Goal: Transaction & Acquisition: Book appointment/travel/reservation

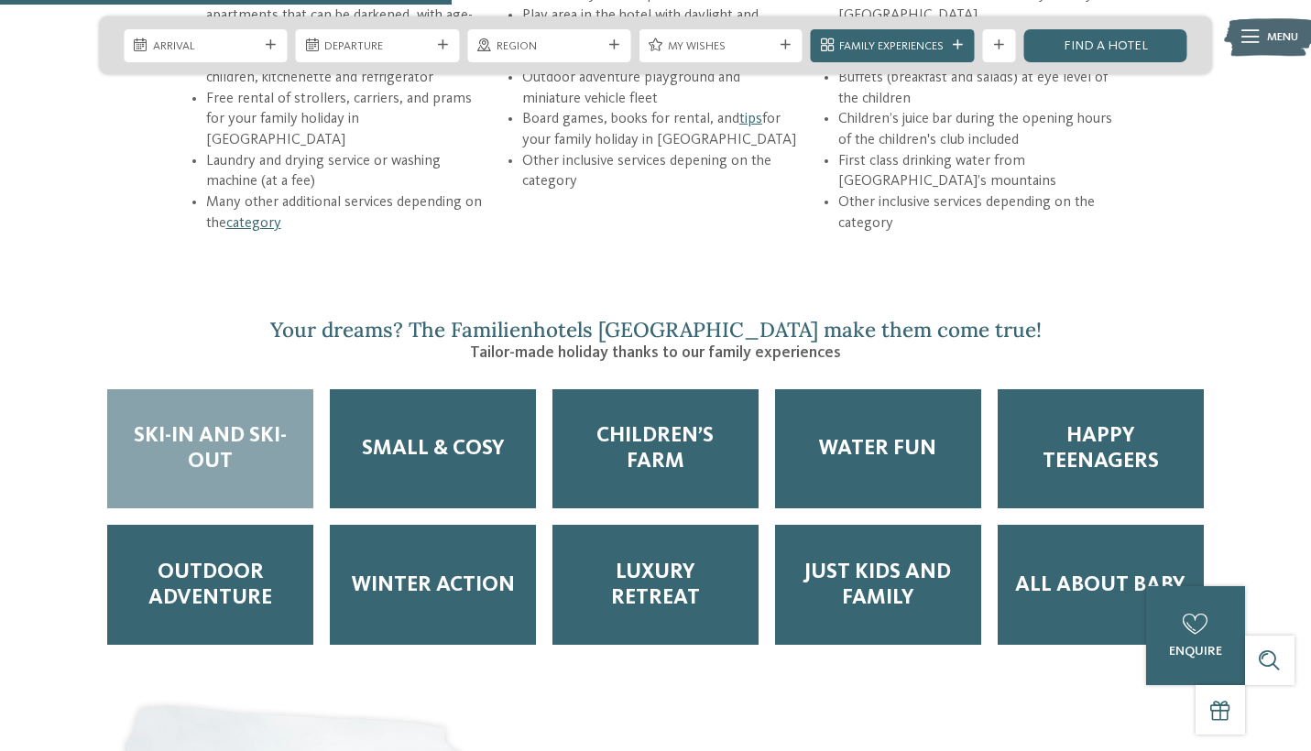
scroll to position [2676, 0]
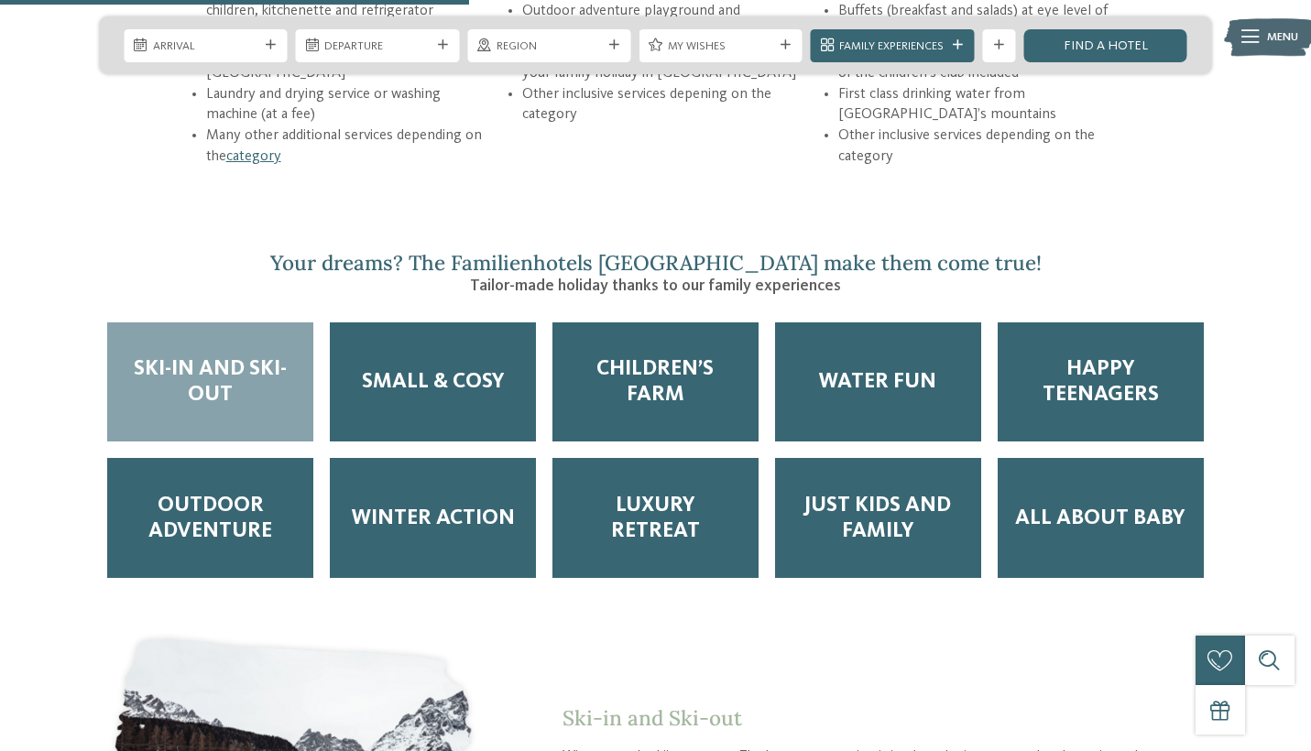
click at [256, 356] on span "Ski-in and Ski-out" at bounding box center [210, 381] width 173 height 51
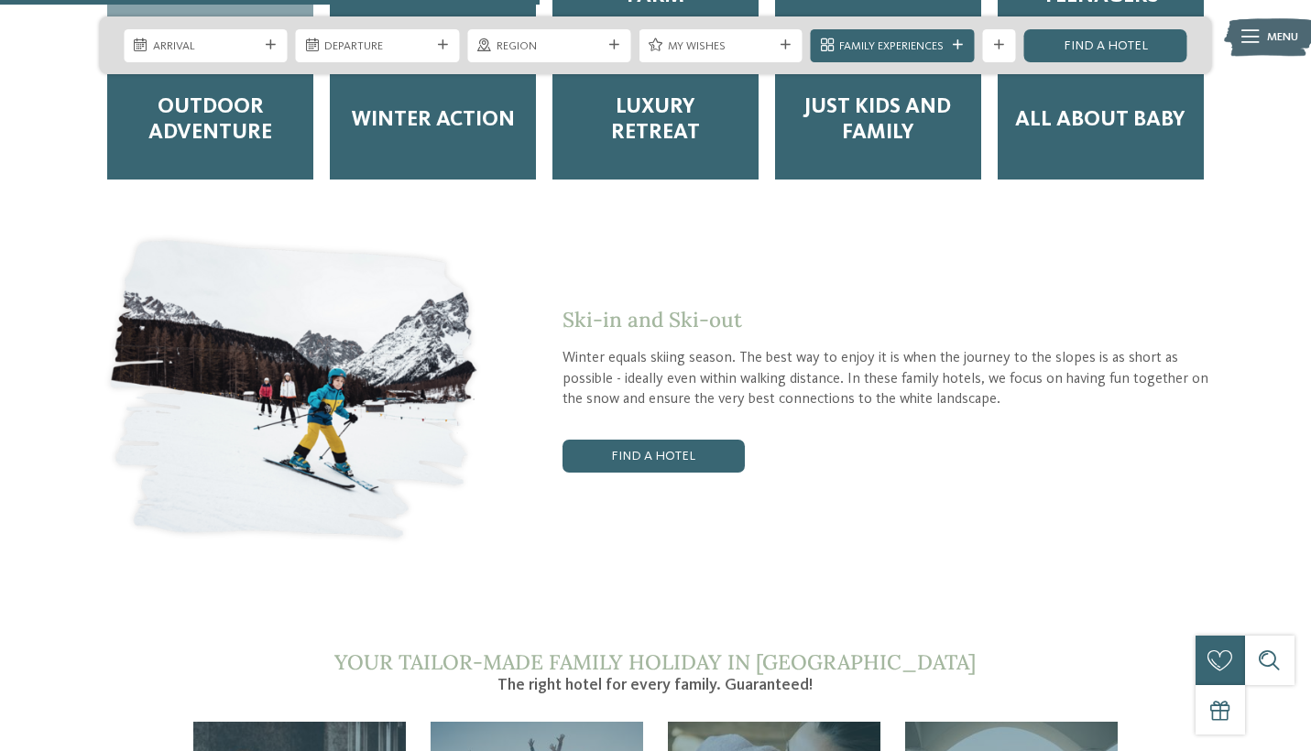
scroll to position [3074, 0]
click at [620, 440] on link "Find a hotel" at bounding box center [653, 456] width 181 height 33
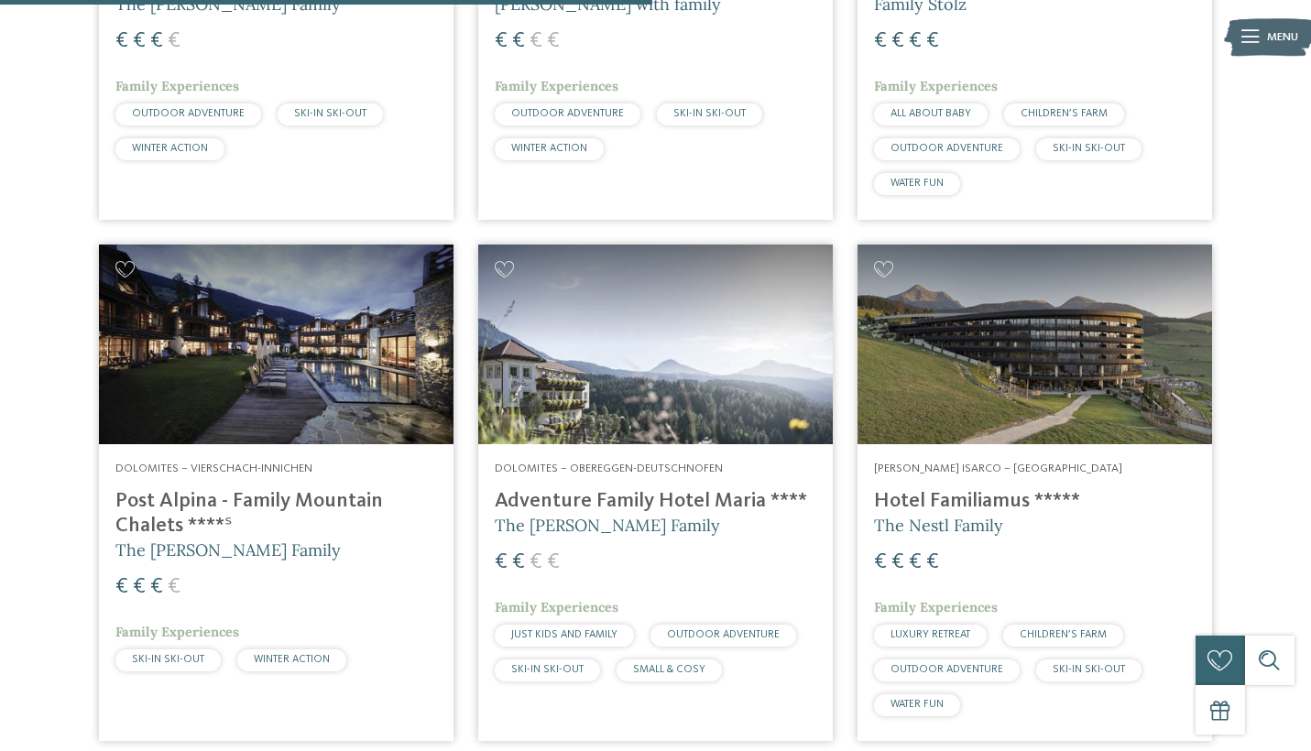
scroll to position [1577, 0]
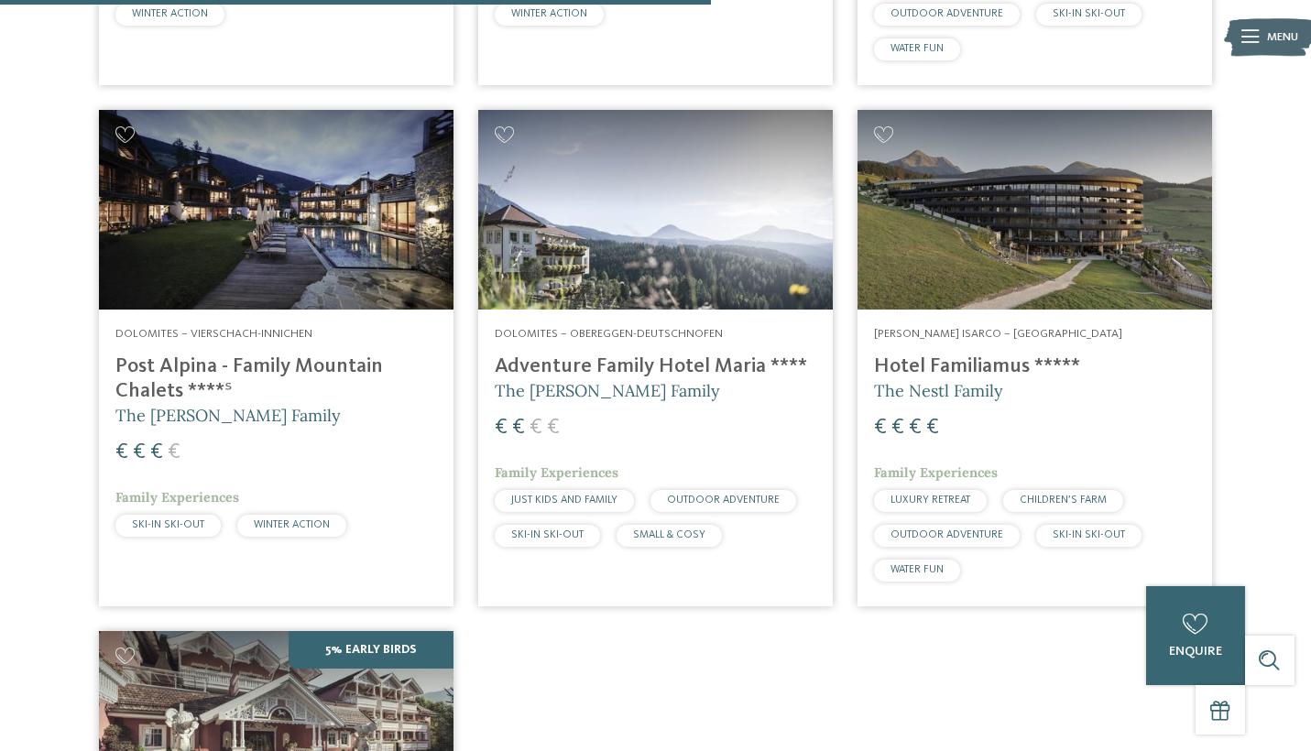
click at [921, 495] on span "LUXURY RETREAT" at bounding box center [931, 500] width 80 height 11
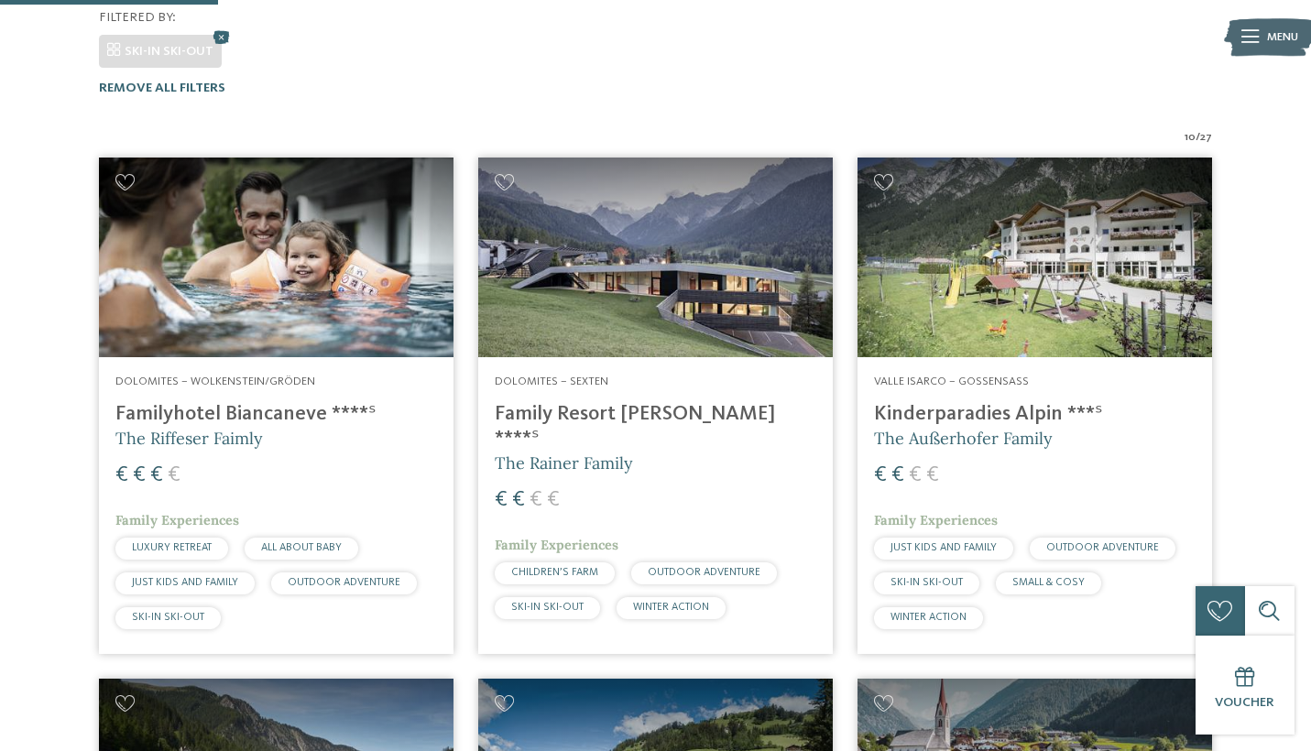
scroll to position [480, 0]
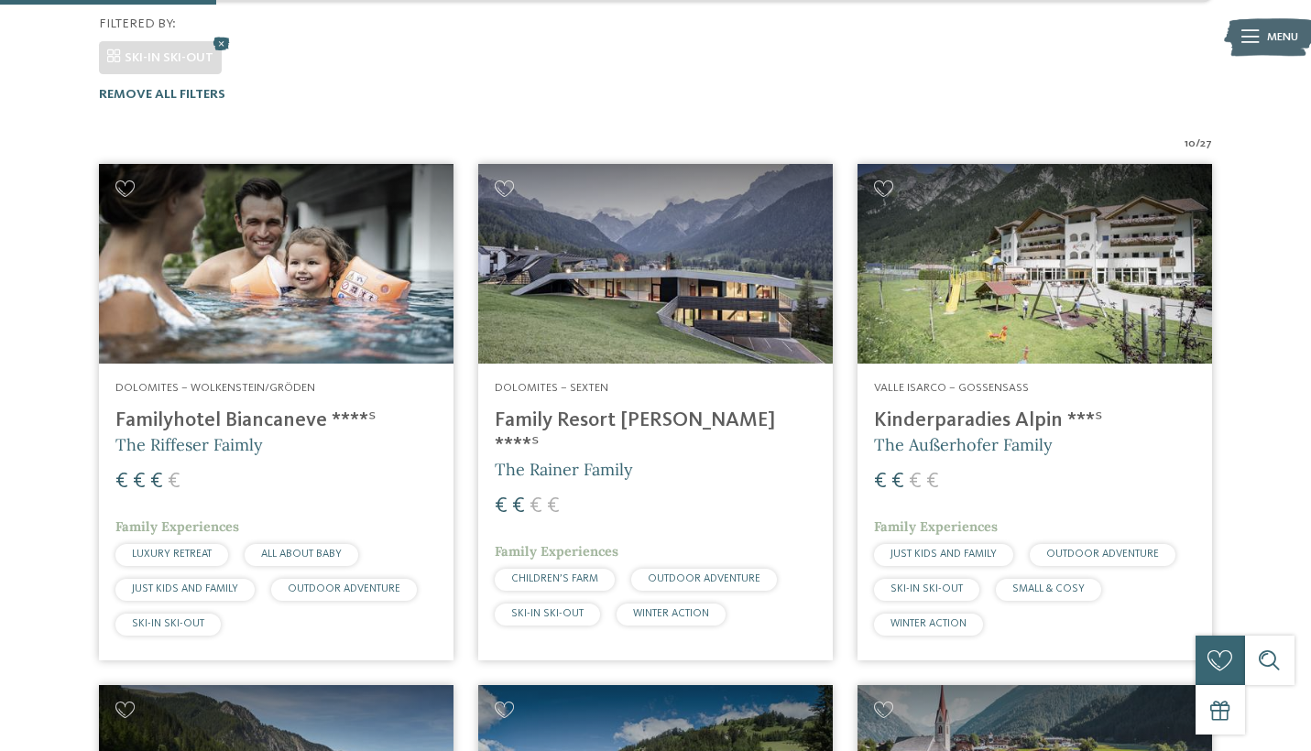
click at [173, 409] on h4 "Familyhotel Biancaneve ****ˢ" at bounding box center [276, 421] width 322 height 25
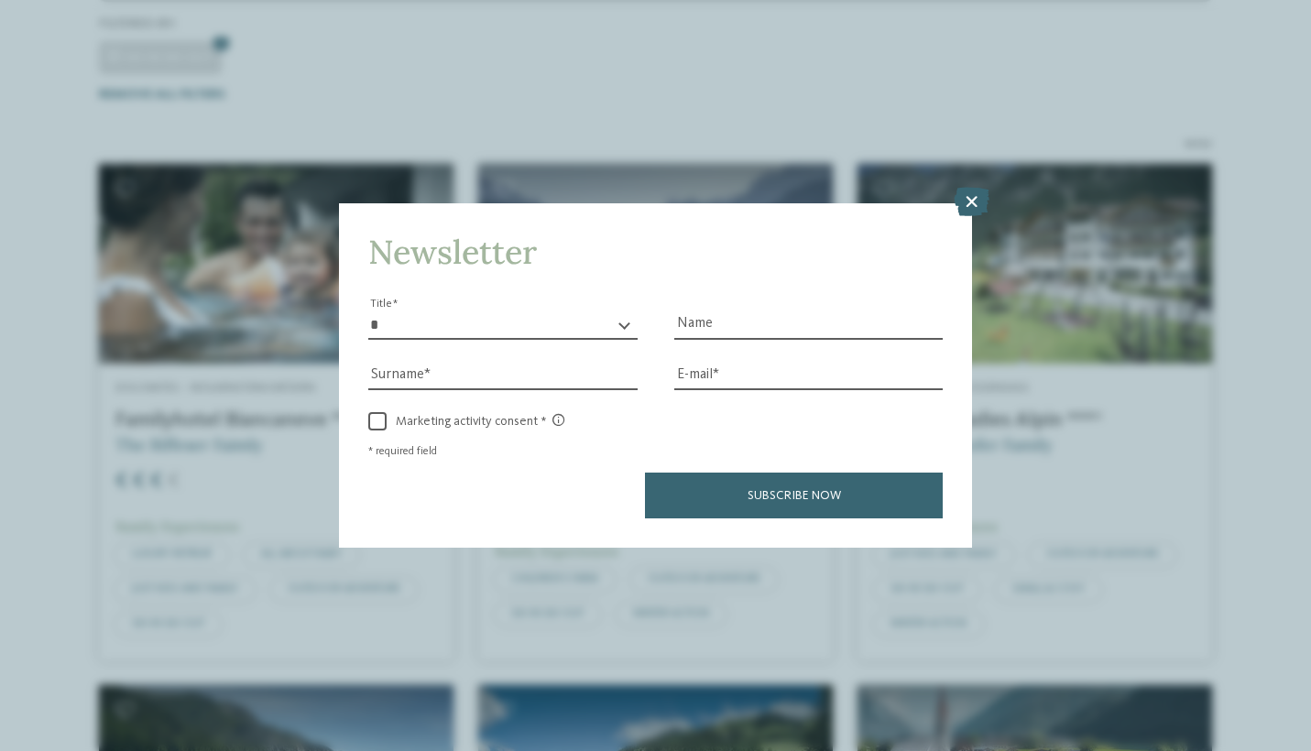
scroll to position [0, 0]
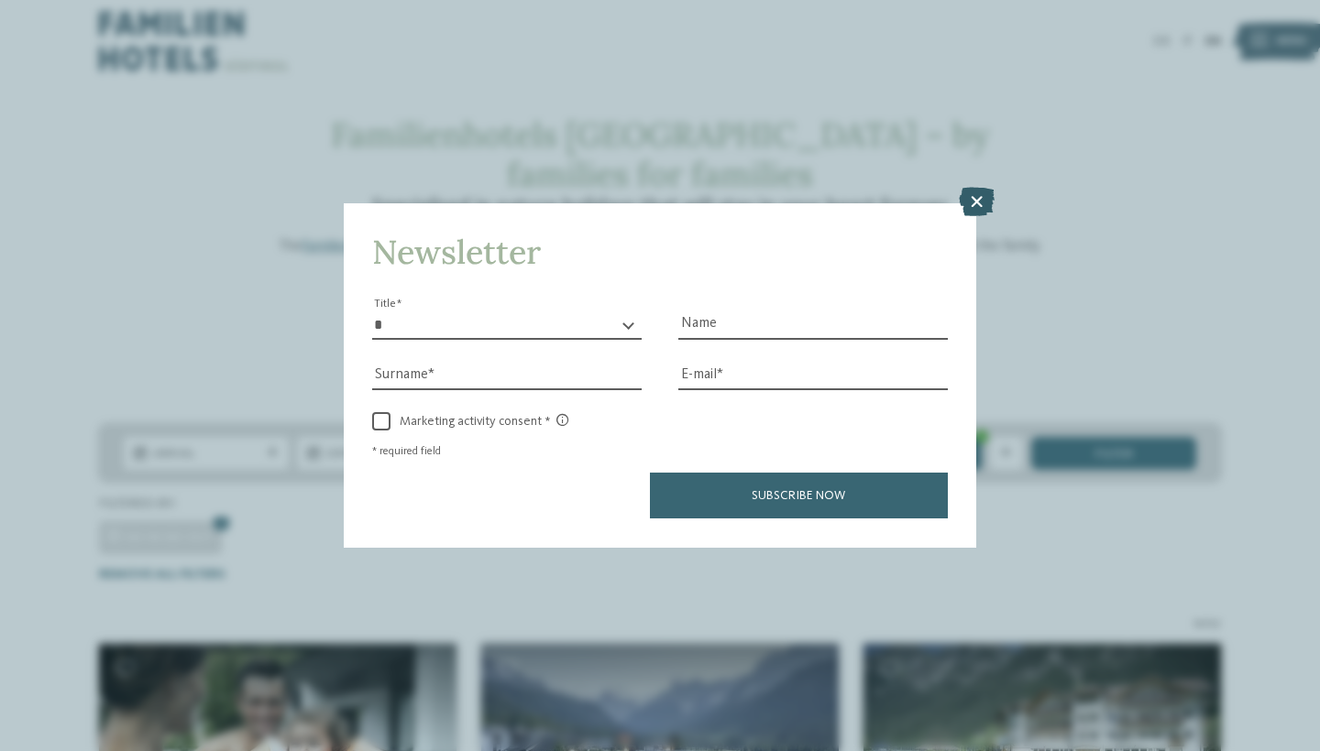
click at [970, 188] on icon at bounding box center [977, 202] width 36 height 29
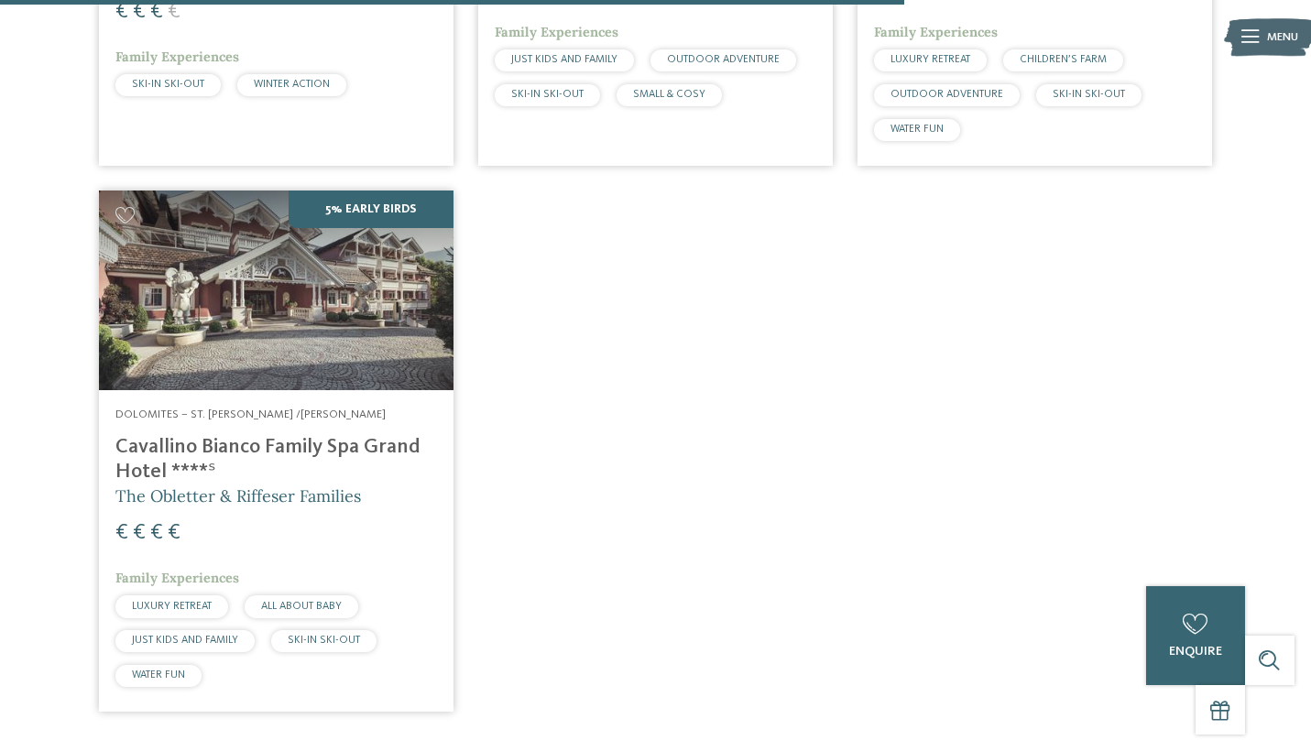
scroll to position [2019, 0]
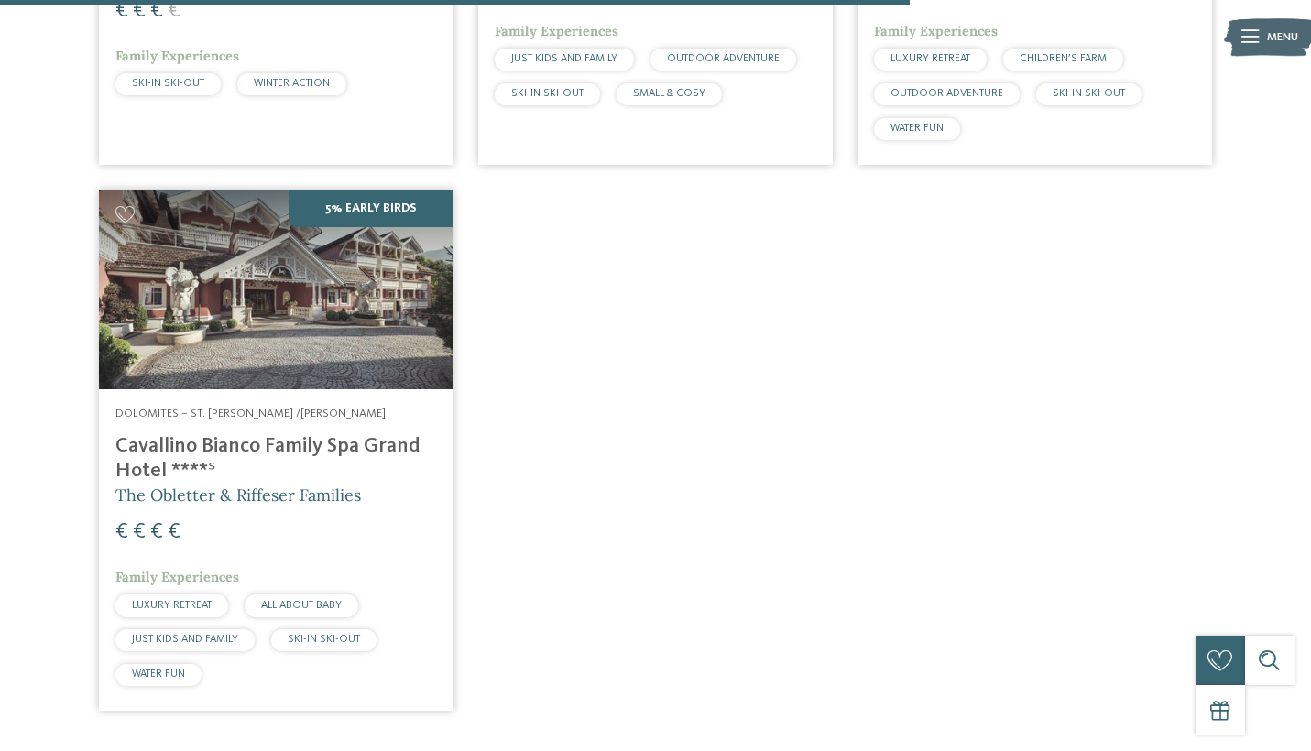
click at [326, 434] on h4 "Cavallino Bianco Family Spa Grand Hotel ****ˢ" at bounding box center [276, 458] width 322 height 49
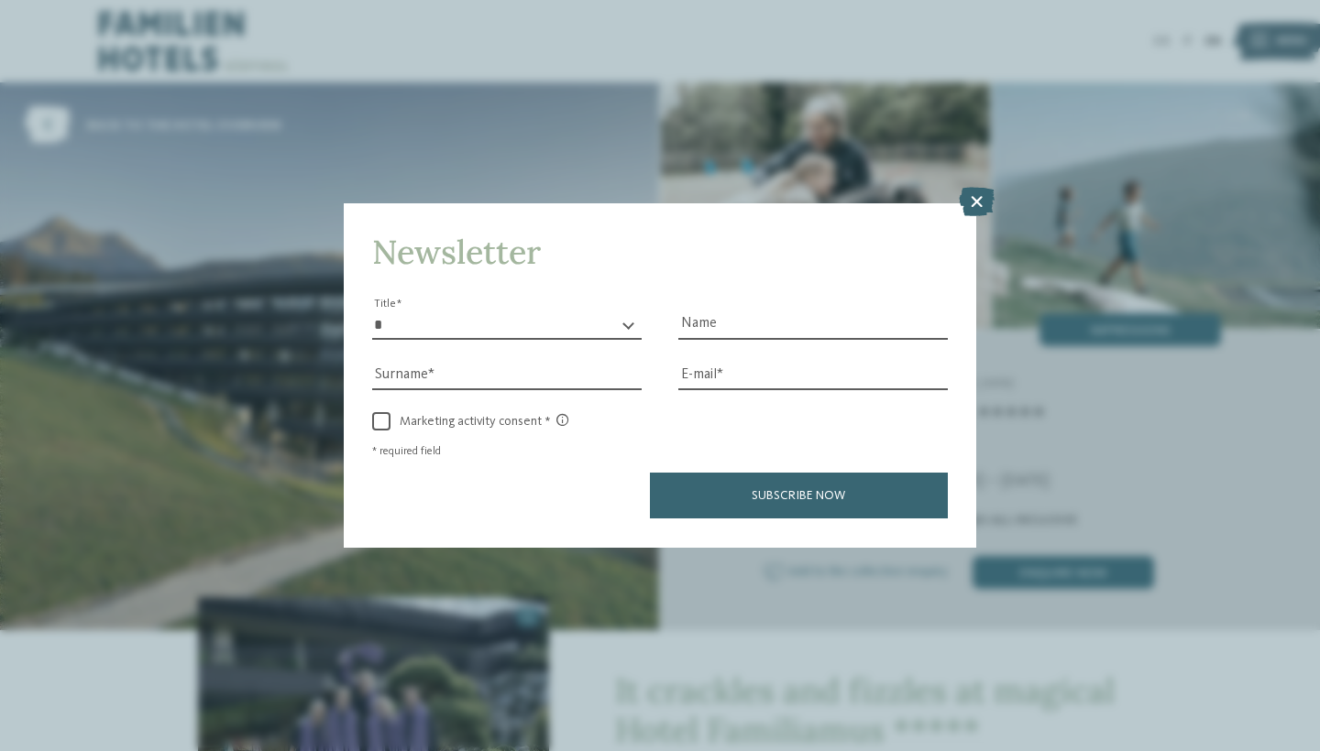
click at [980, 188] on icon at bounding box center [977, 202] width 36 height 29
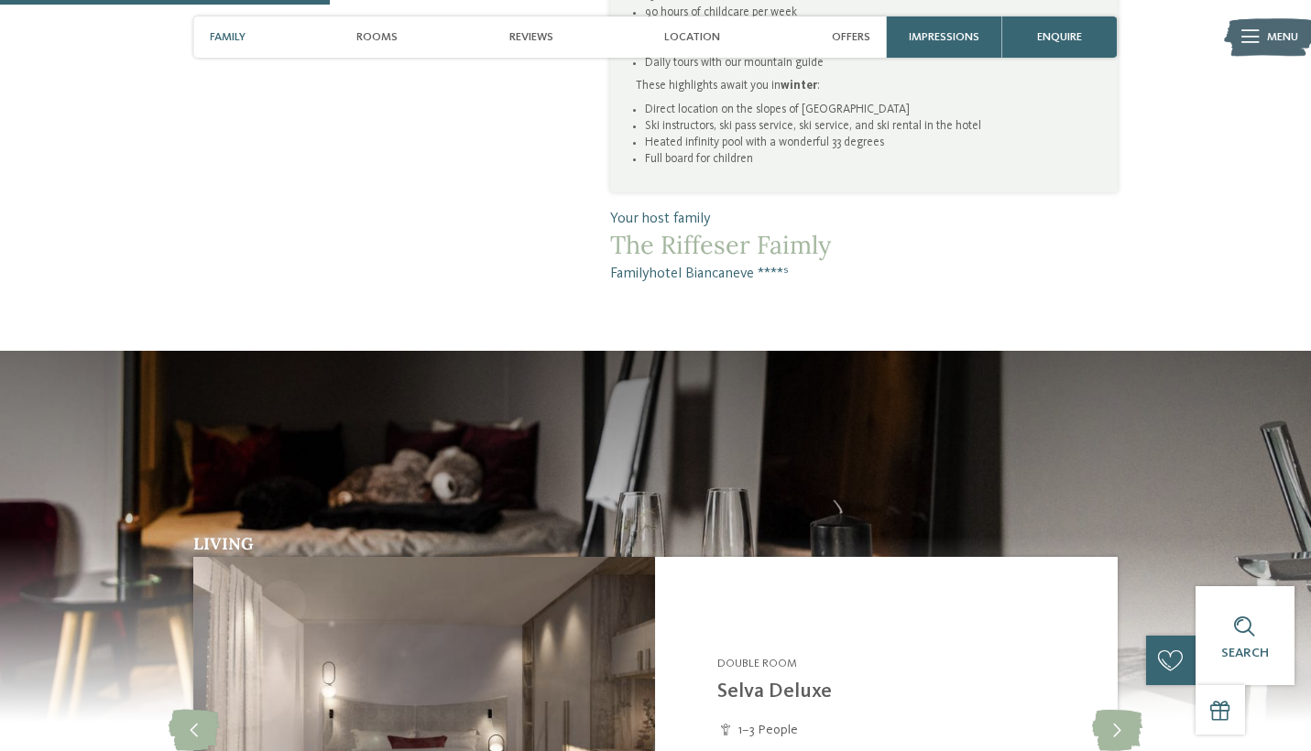
scroll to position [831, 0]
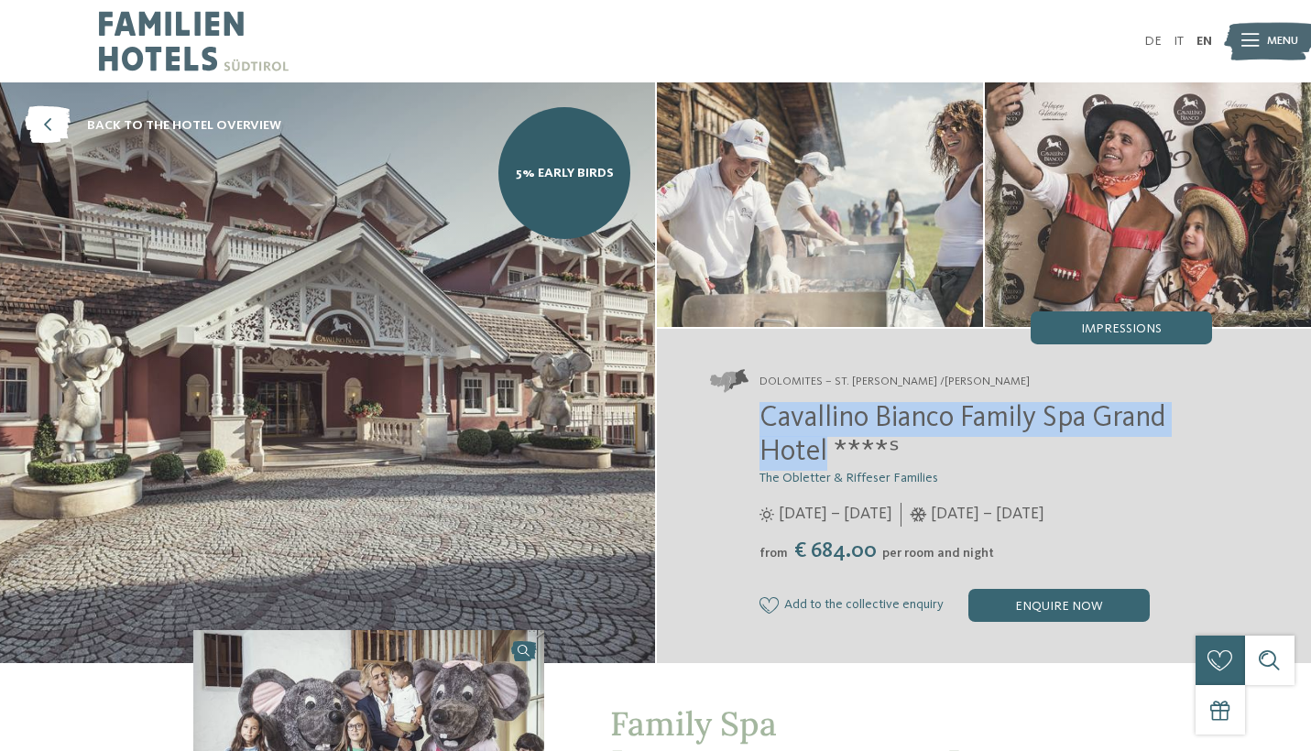
drag, startPoint x: 766, startPoint y: 417, endPoint x: 829, endPoint y: 454, distance: 73.1
click at [829, 453] on span "Cavallino Bianco Family Spa Grand Hotel ****ˢ" at bounding box center [963, 436] width 406 height 64
copy span "Cavallino Bianco Family Spa Grand Hotel"
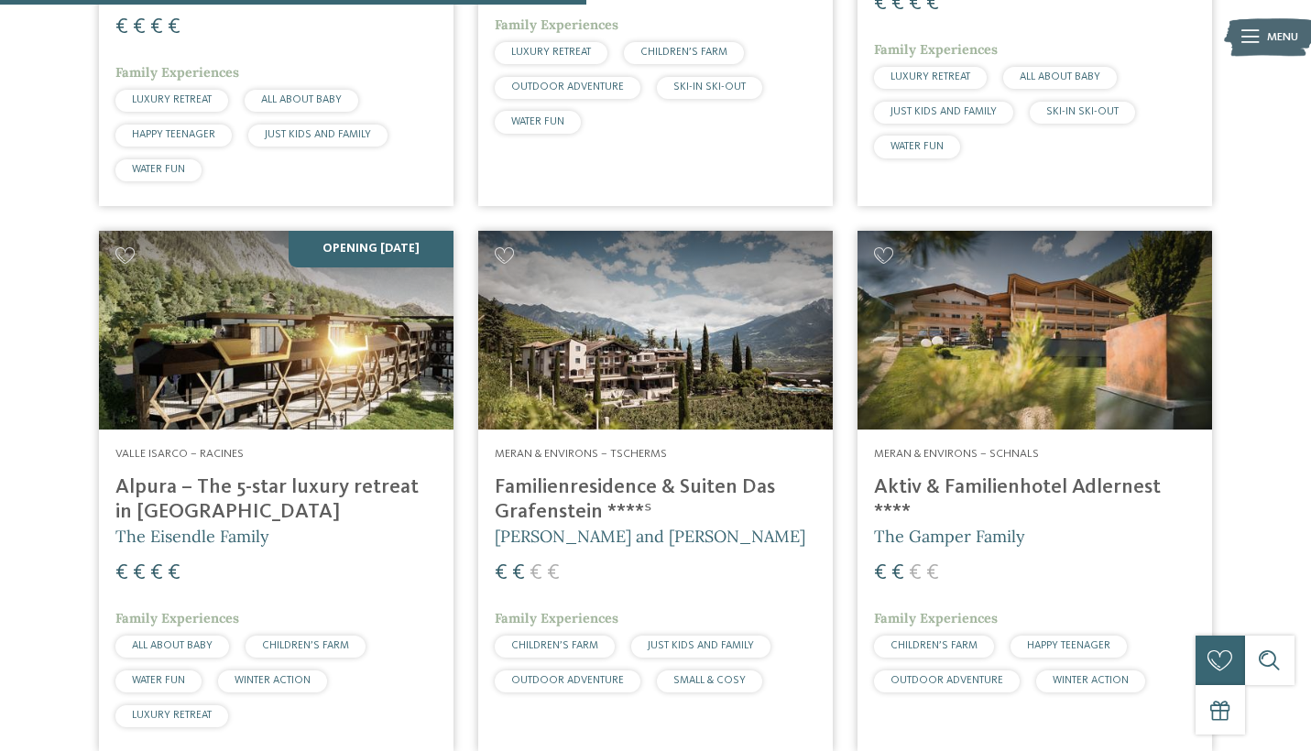
scroll to position [2395, 0]
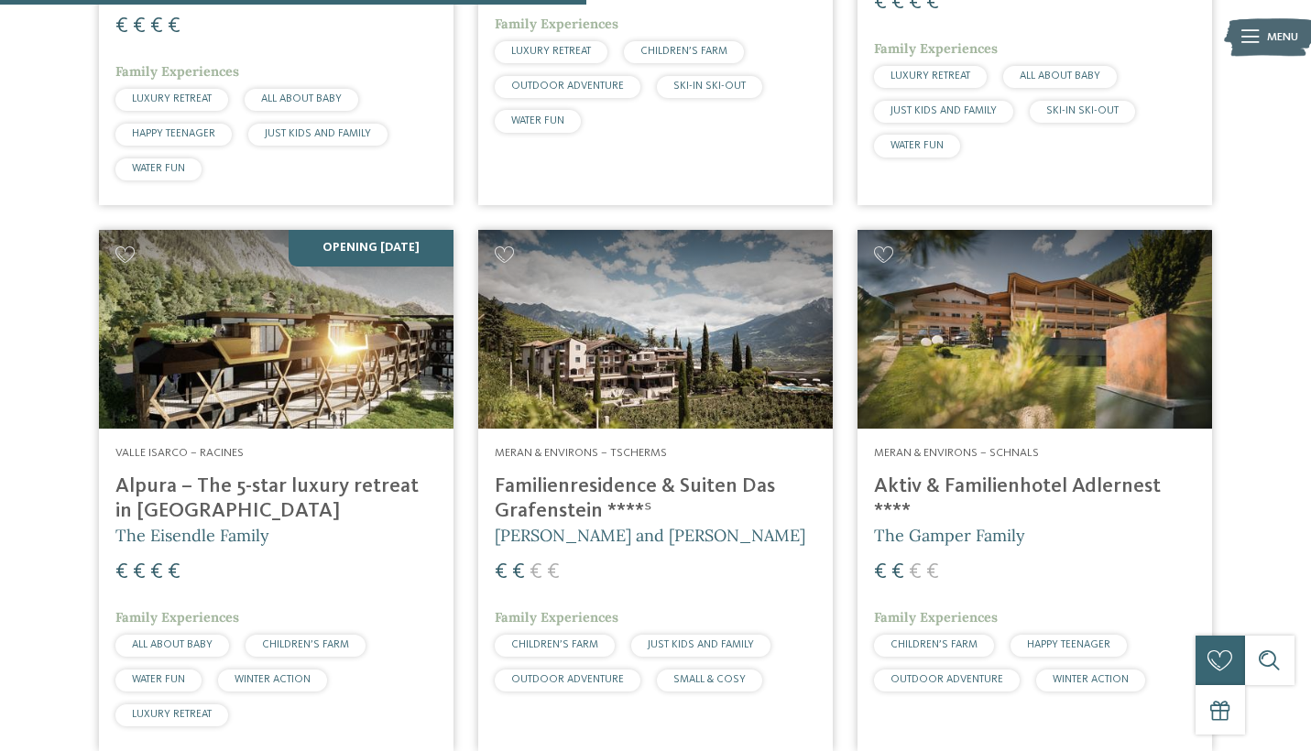
click at [225, 475] on h4 "Alpura – The 5-star luxury retreat in [GEOGRAPHIC_DATA]" at bounding box center [276, 499] width 322 height 49
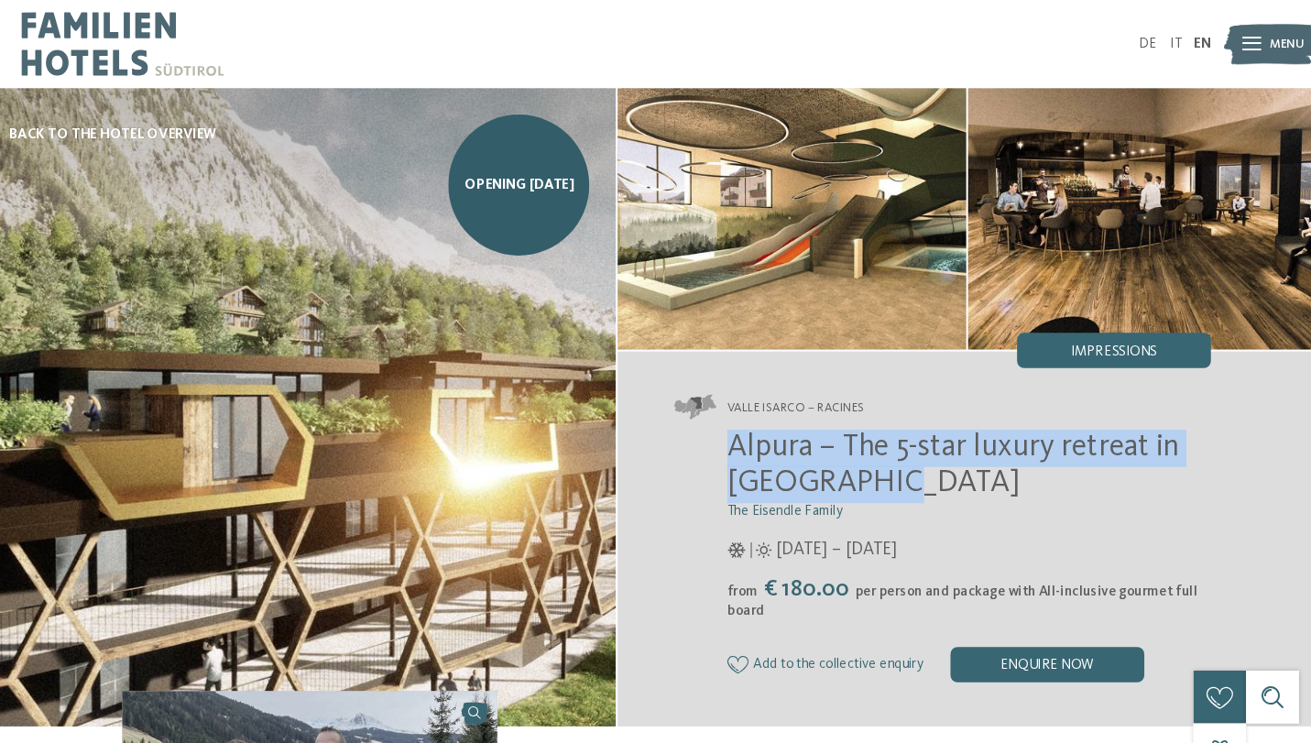
drag, startPoint x: 685, startPoint y: 418, endPoint x: 818, endPoint y: 446, distance: 136.8
click at [818, 444] on h2 "Alpura – The 5-star luxury retreat in South Tyrol" at bounding box center [986, 437] width 453 height 70
copy span "Alpura – The 5-star luxury retreat in South Tyrol"
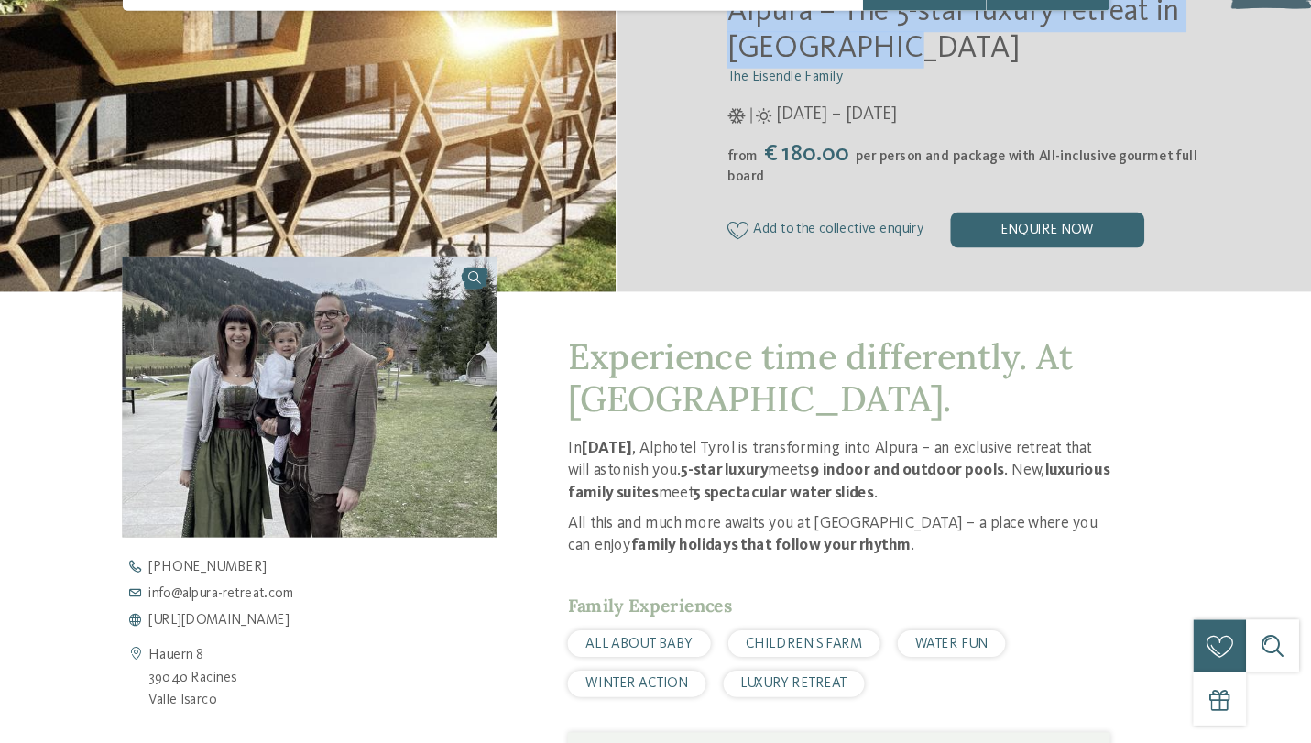
scroll to position [484, 0]
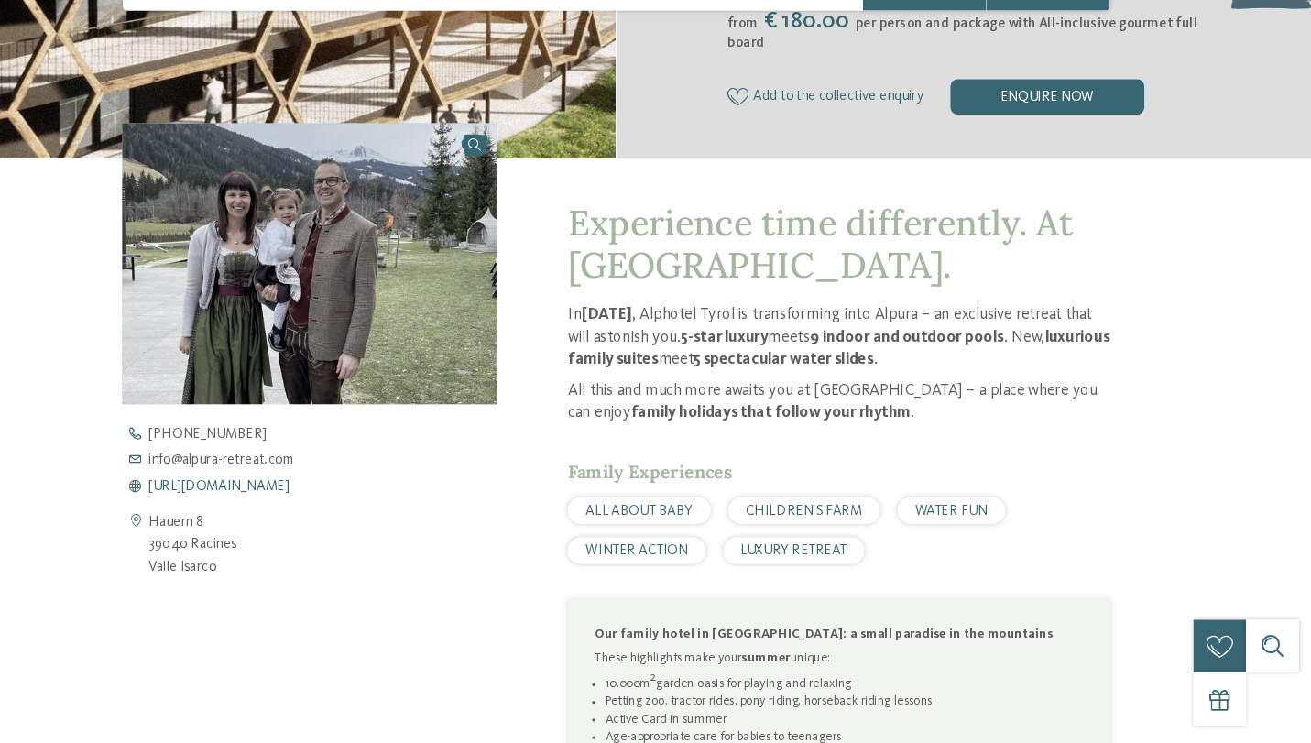
click at [218, 497] on span "https://www.alpura-retreat.com/en" at bounding box center [283, 503] width 131 height 13
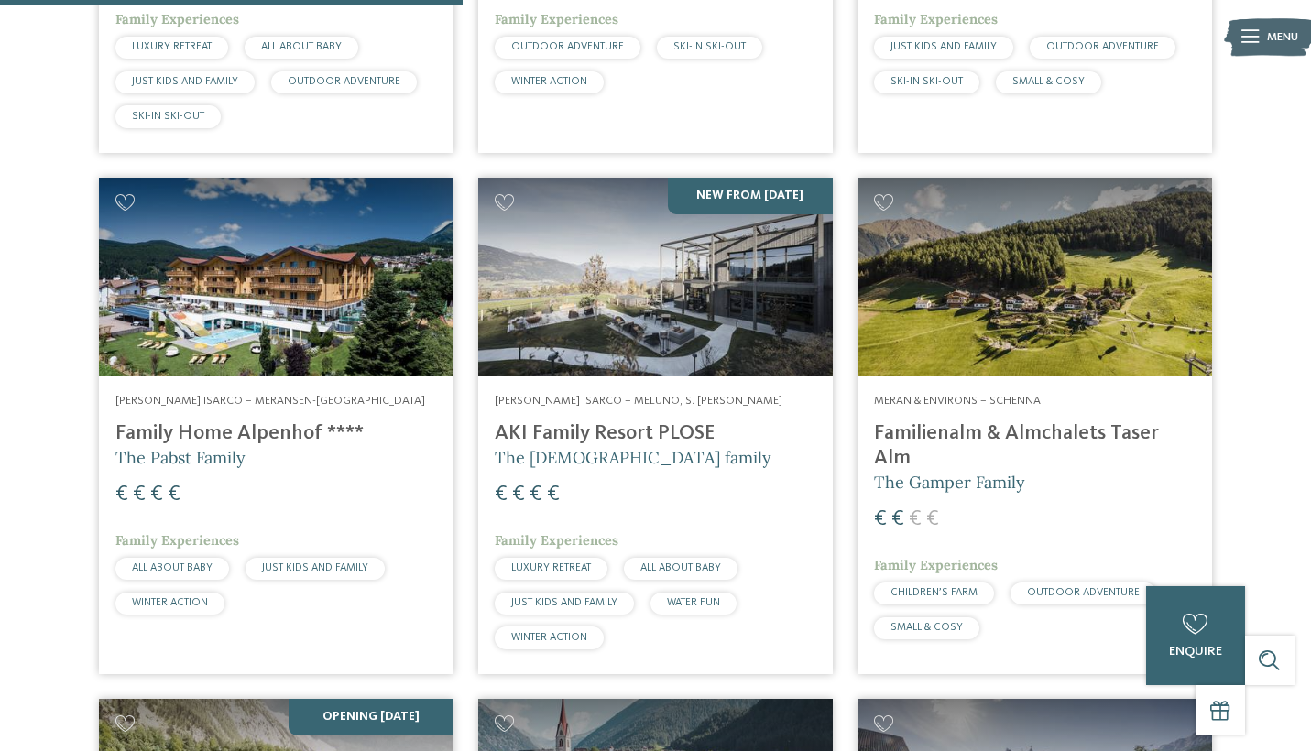
scroll to position [1959, 0]
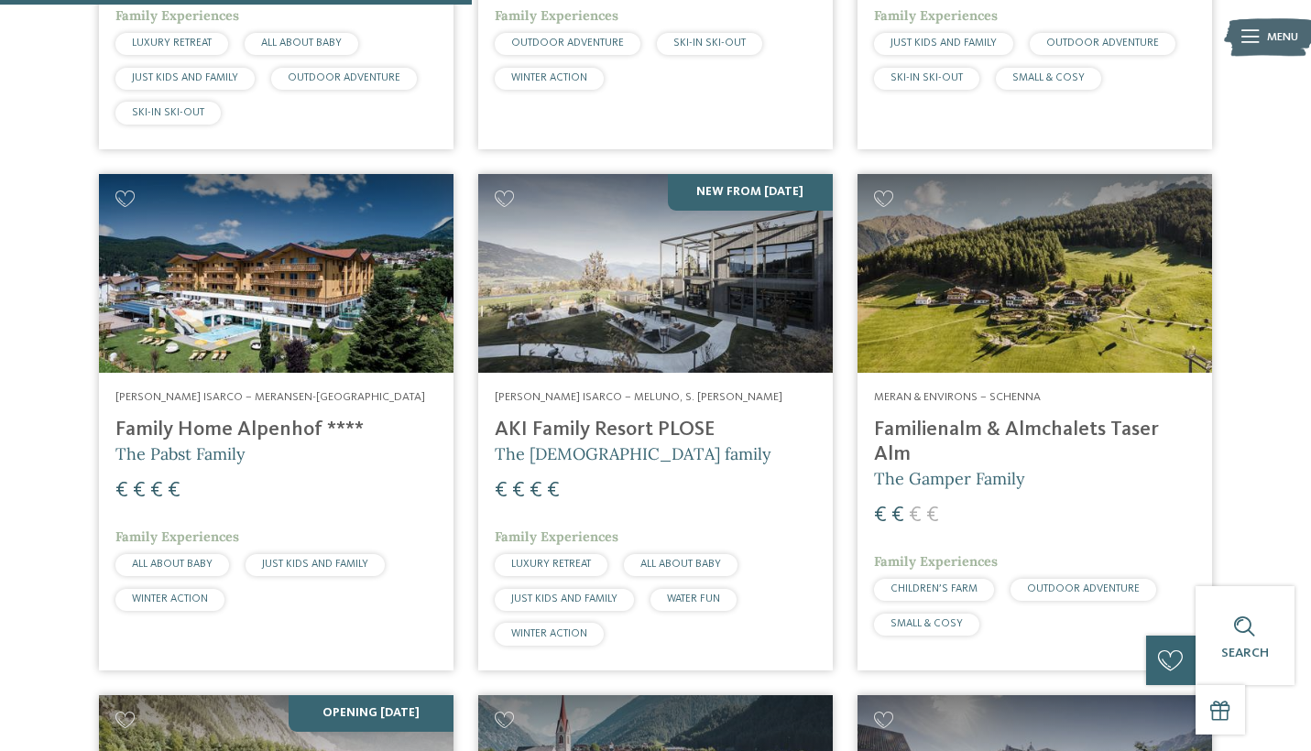
click at [612, 418] on h4 "AKI Family Resort PLOSE" at bounding box center [656, 430] width 322 height 25
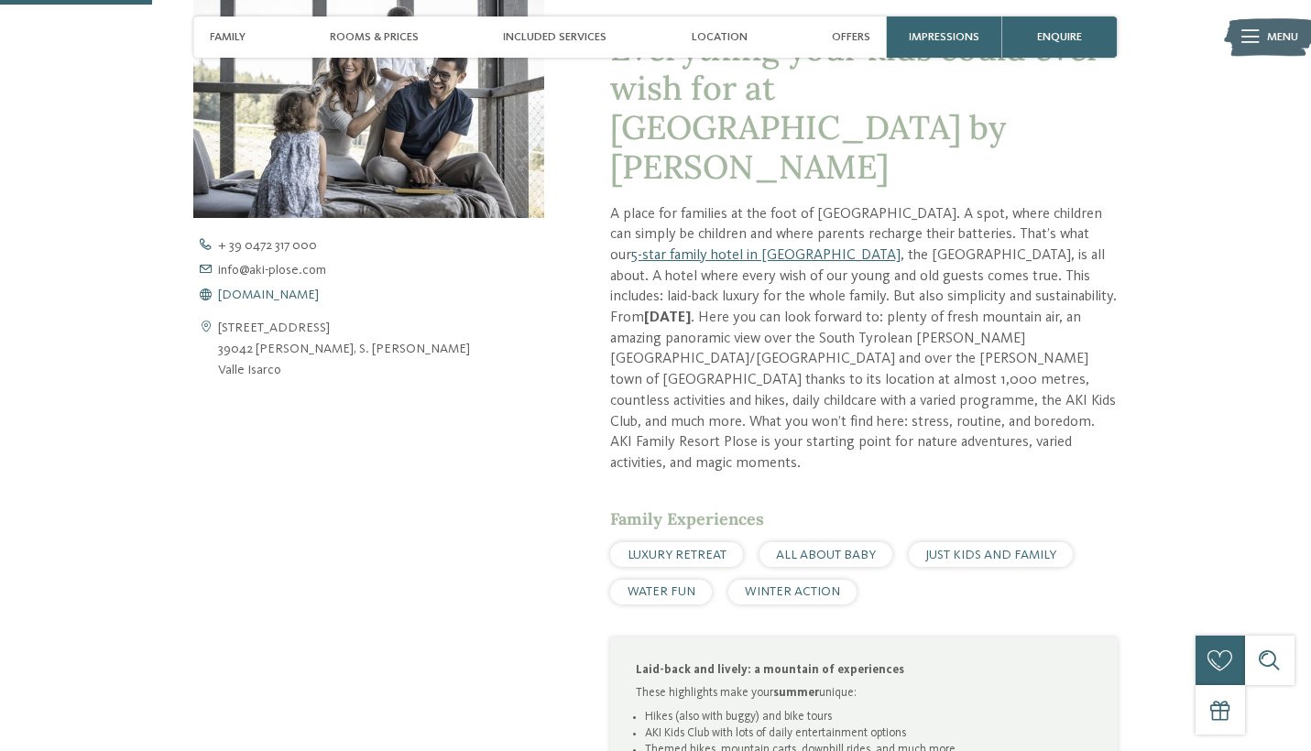
click at [274, 295] on span "[DOMAIN_NAME]" at bounding box center [268, 295] width 101 height 13
